Goal: Task Accomplishment & Management: Complete application form

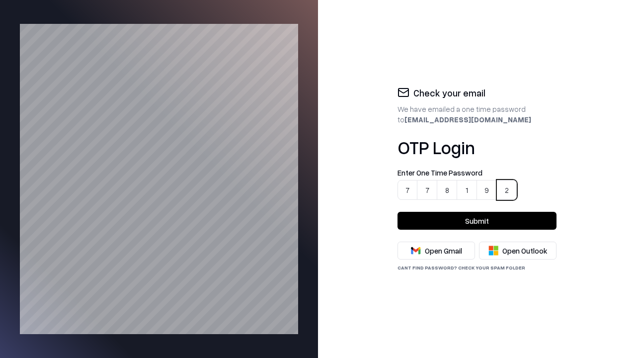
type input "******"
click at [477, 221] on button "Submit" at bounding box center [476, 221] width 159 height 18
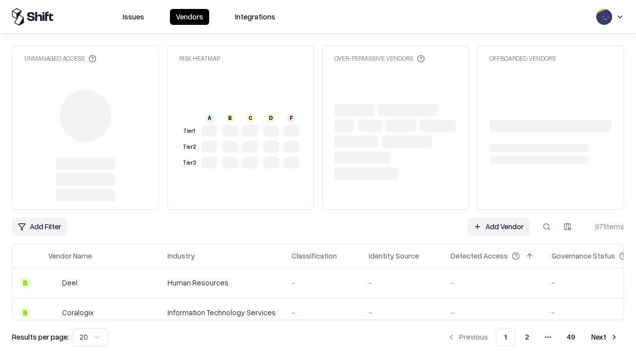
click at [499, 227] on link "Add Vendor" at bounding box center [498, 227] width 62 height 18
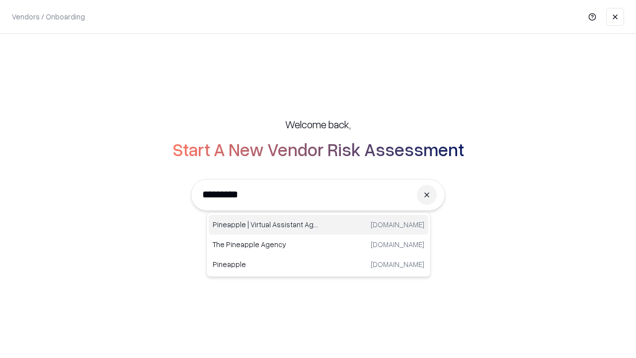
click at [318, 225] on div "Pineapple | Virtual Assistant Agency [DOMAIN_NAME]" at bounding box center [319, 225] width 220 height 20
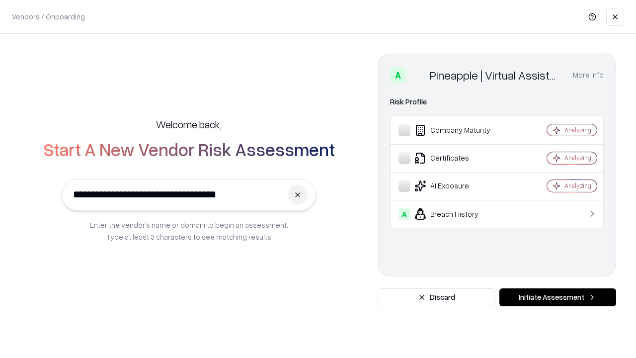
type input "**********"
click at [557, 297] on button "Initiate Assessment" at bounding box center [557, 297] width 117 height 18
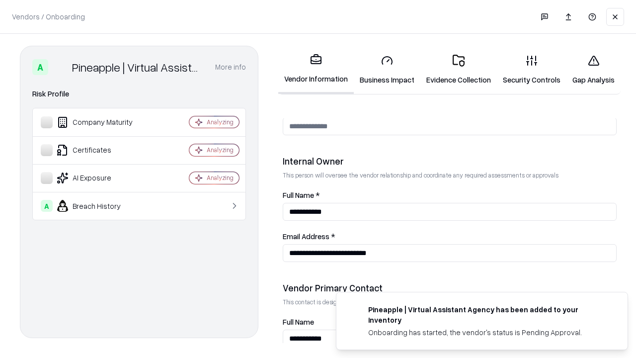
scroll to position [515, 0]
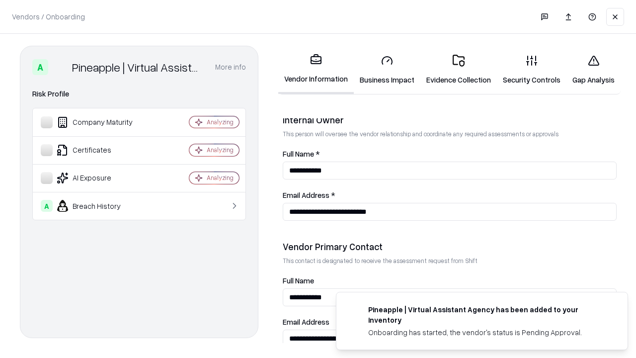
click at [383, 70] on link "Business Impact" at bounding box center [387, 70] width 67 height 46
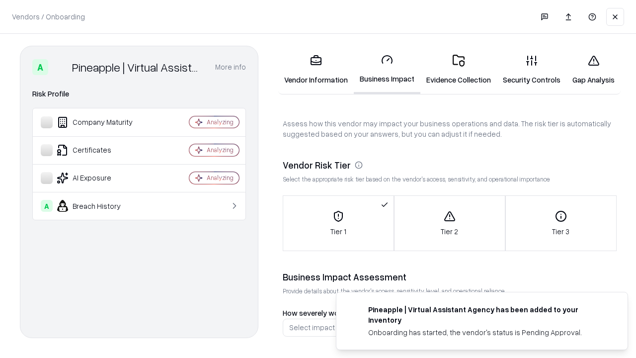
click at [587, 70] on link "Gap Analysis" at bounding box center [593, 70] width 54 height 46
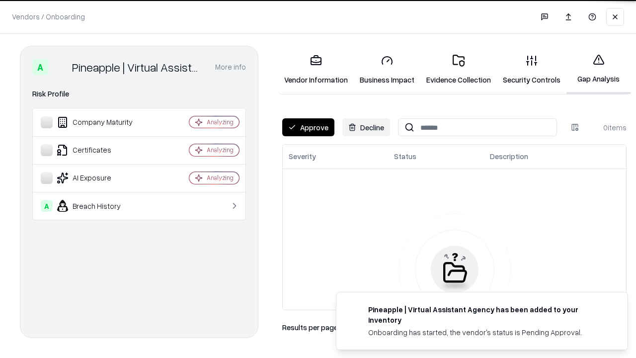
click at [307, 127] on button "Approve" at bounding box center [308, 127] width 52 height 18
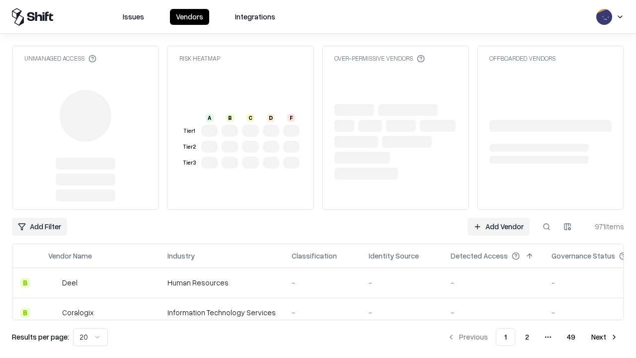
click at [499, 227] on link "Add Vendor" at bounding box center [498, 227] width 62 height 18
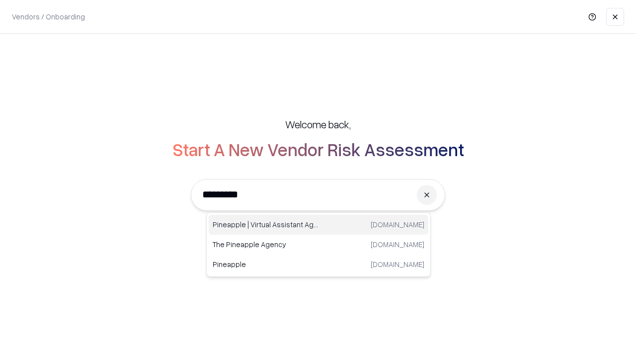
click at [318, 225] on div "Pineapple | Virtual Assistant Agency [DOMAIN_NAME]" at bounding box center [319, 225] width 220 height 20
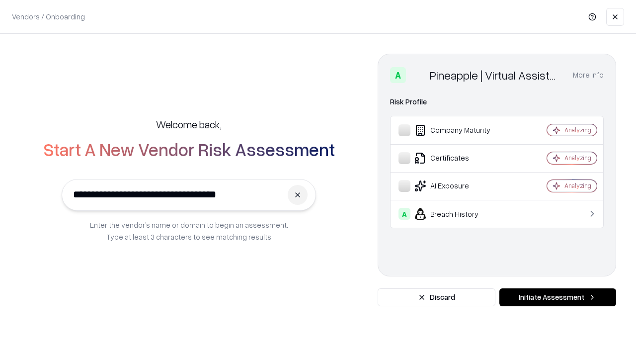
type input "**********"
click at [557, 297] on button "Initiate Assessment" at bounding box center [557, 297] width 117 height 18
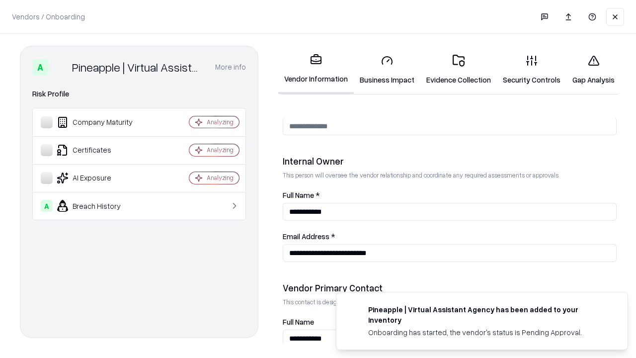
scroll to position [515, 0]
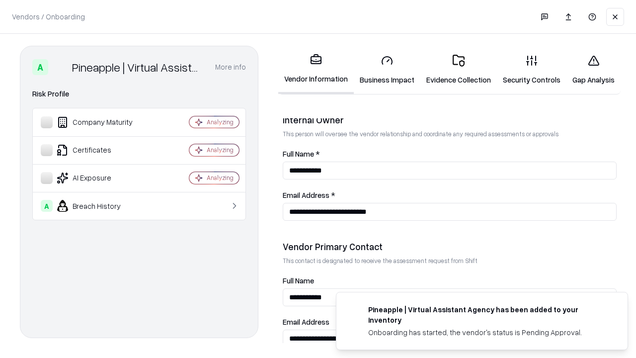
click at [587, 70] on link "Gap Analysis" at bounding box center [593, 70] width 54 height 46
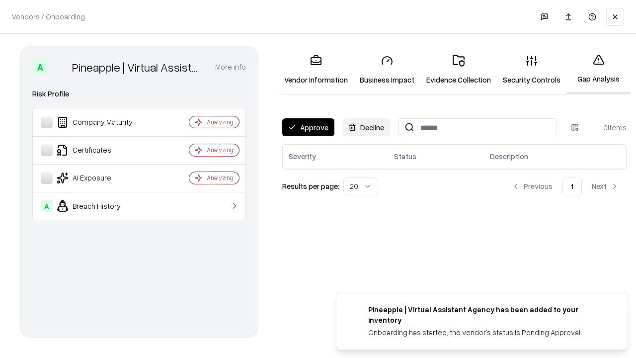
click at [307, 127] on button "Approve" at bounding box center [308, 127] width 52 height 18
